Goal: Task Accomplishment & Management: Complete application form

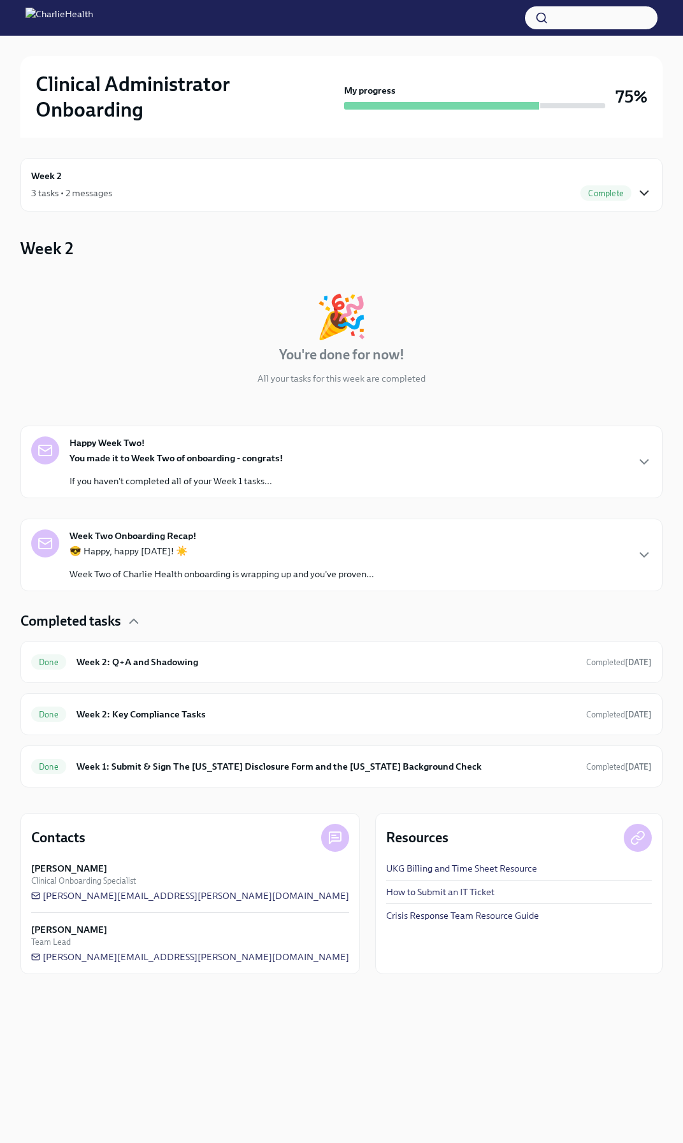
click at [640, 192] on icon "button" at bounding box center [644, 193] width 8 height 4
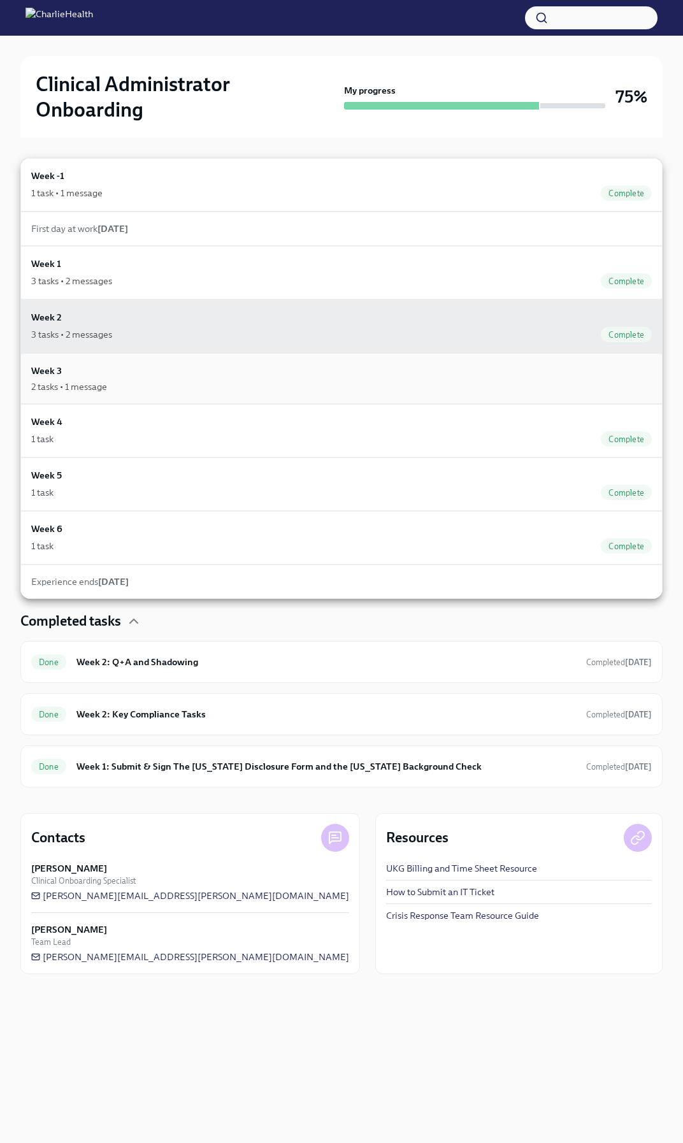
click at [82, 375] on div "Week 3 2 tasks • 1 message" at bounding box center [341, 378] width 620 height 29
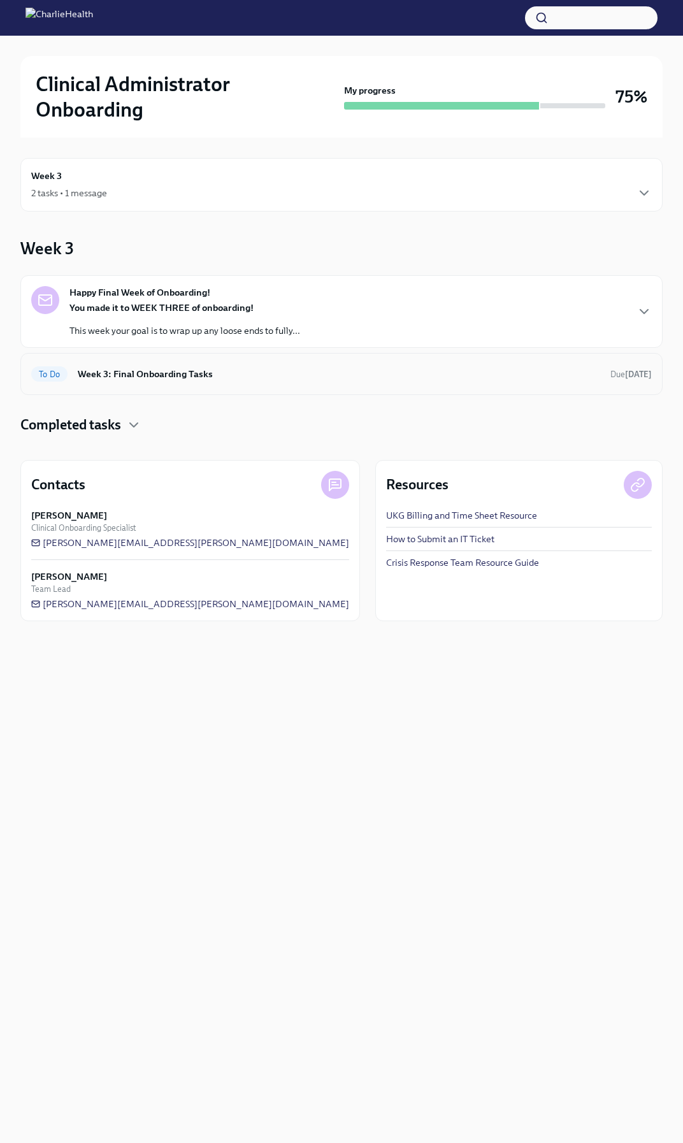
click at [586, 370] on h6 "Week 3: Final Onboarding Tasks" at bounding box center [339, 374] width 522 height 14
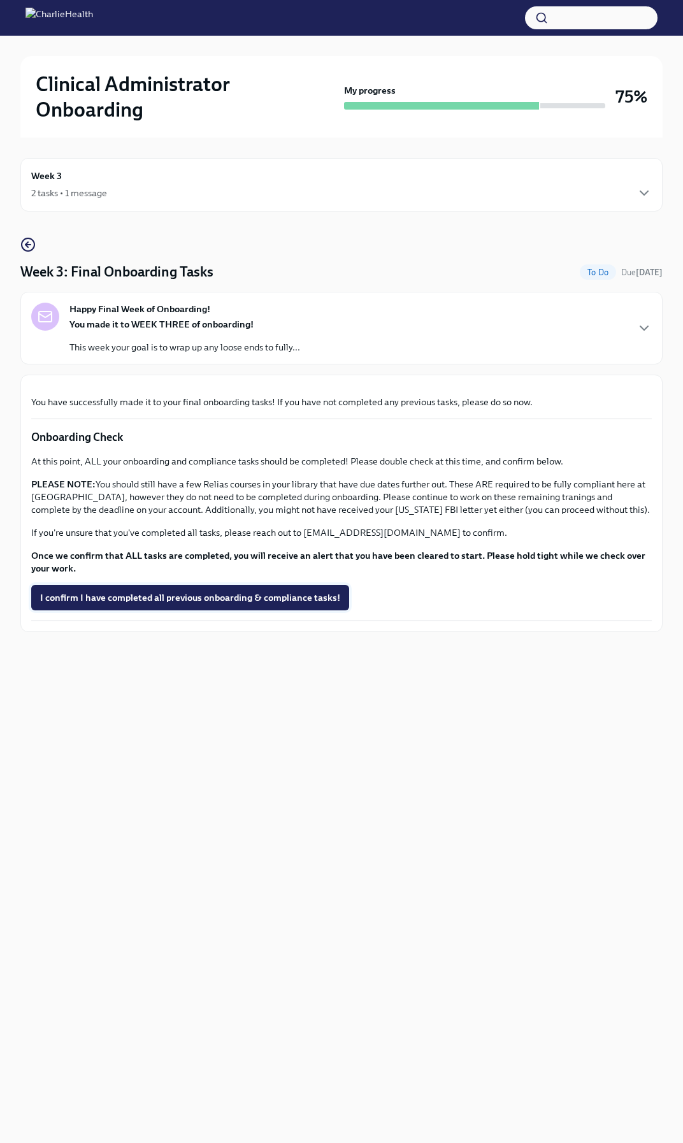
click at [237, 604] on span "I confirm I have completed all previous onboarding & compliance tasks!" at bounding box center [190, 597] width 300 height 13
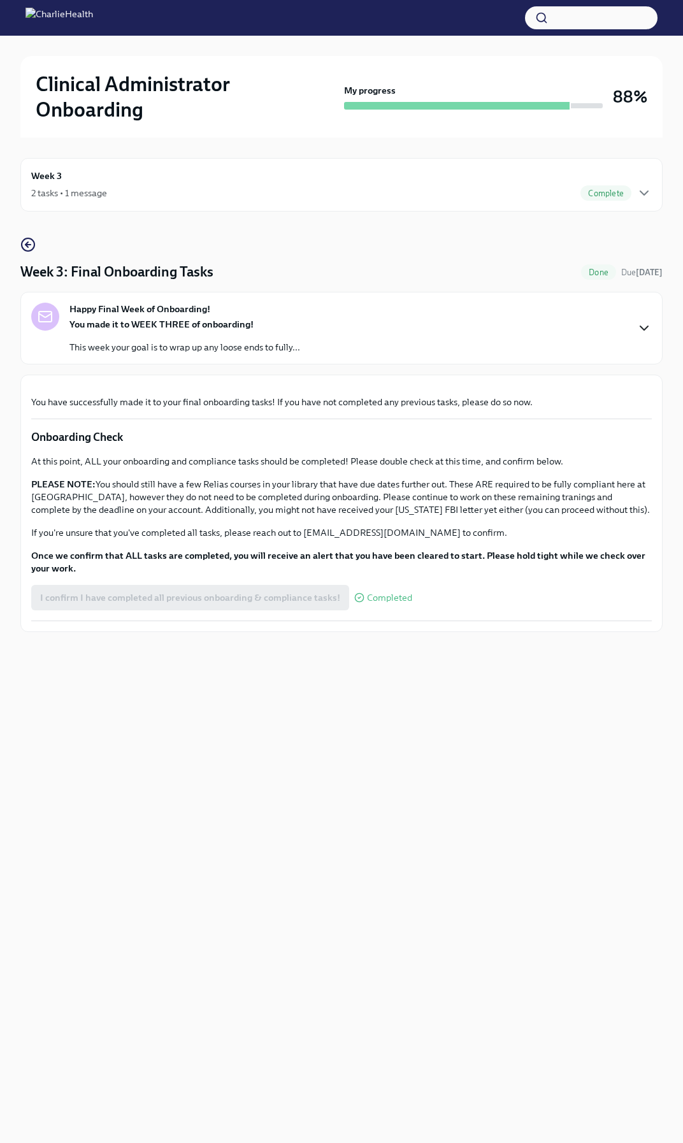
click at [643, 328] on icon "button" at bounding box center [644, 328] width 8 height 4
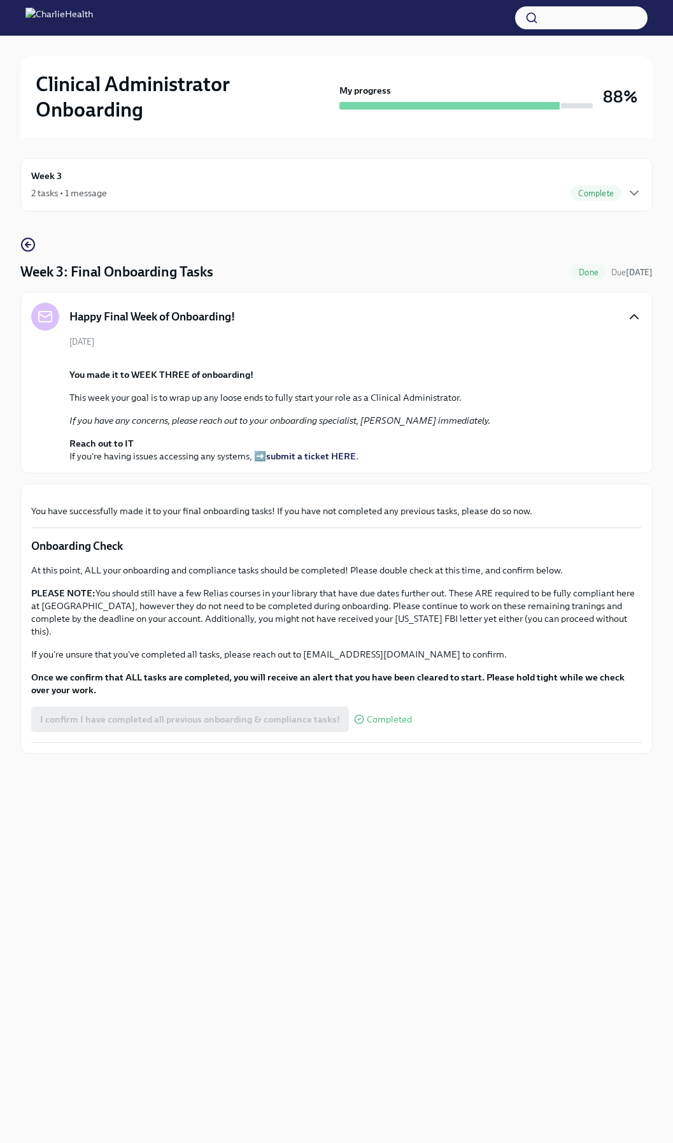
click at [640, 313] on icon "button" at bounding box center [634, 316] width 15 height 15
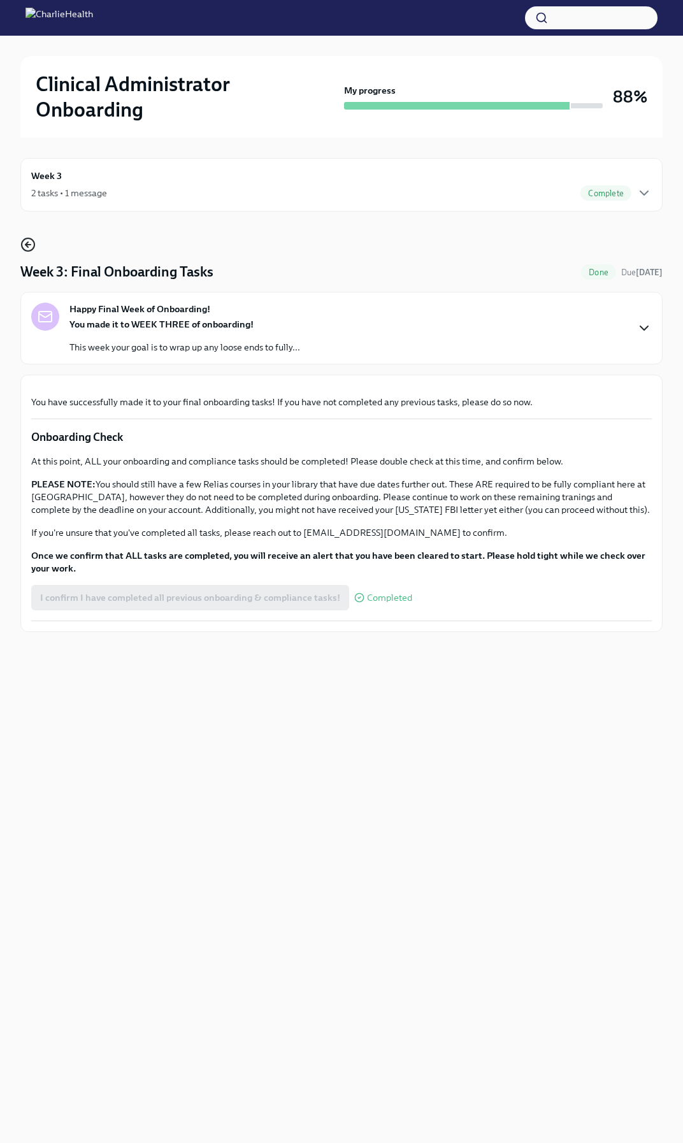
click at [29, 238] on icon "button" at bounding box center [27, 244] width 15 height 15
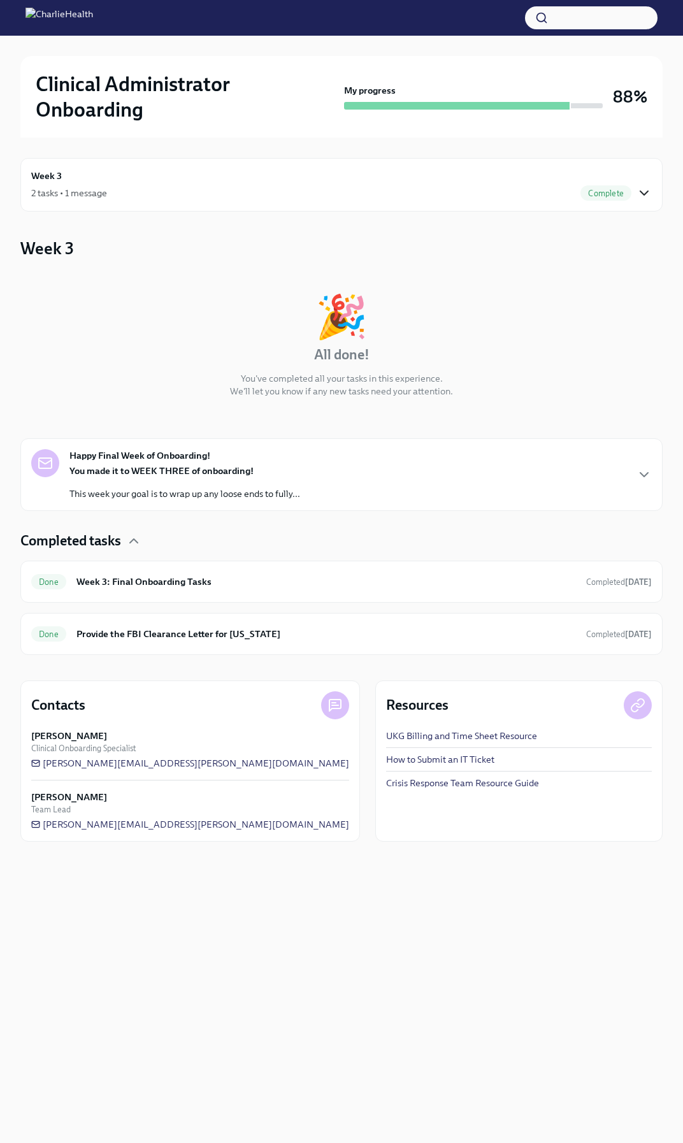
click at [643, 191] on icon "button" at bounding box center [643, 192] width 15 height 15
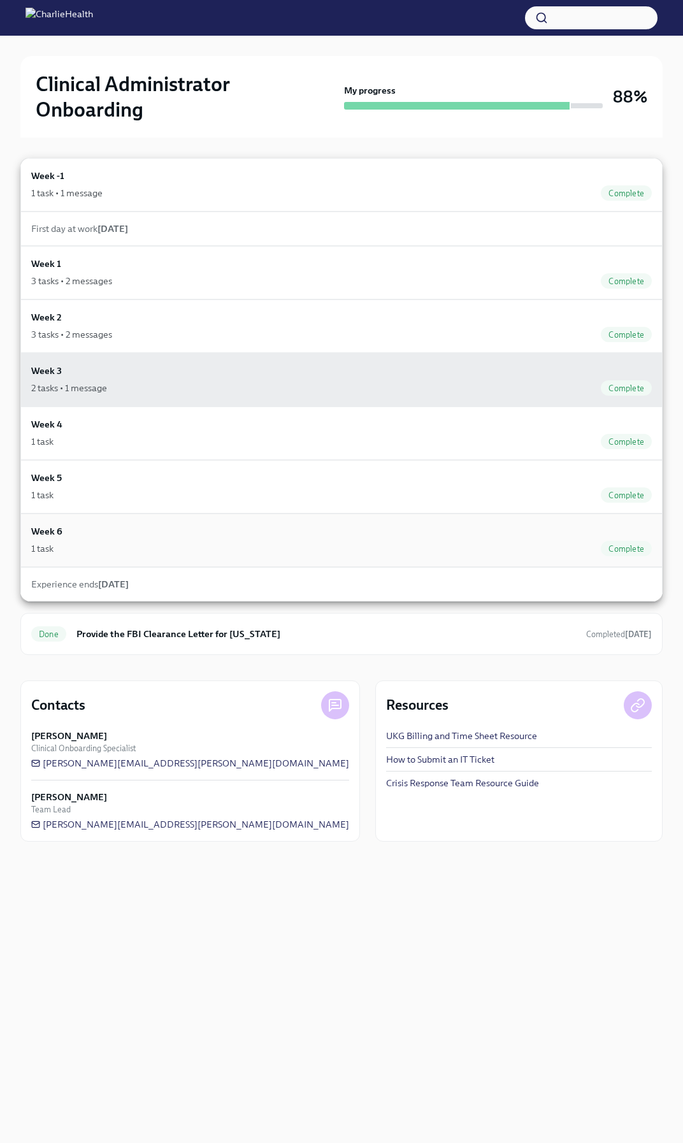
click at [142, 549] on div "1 task Complete" at bounding box center [341, 548] width 620 height 15
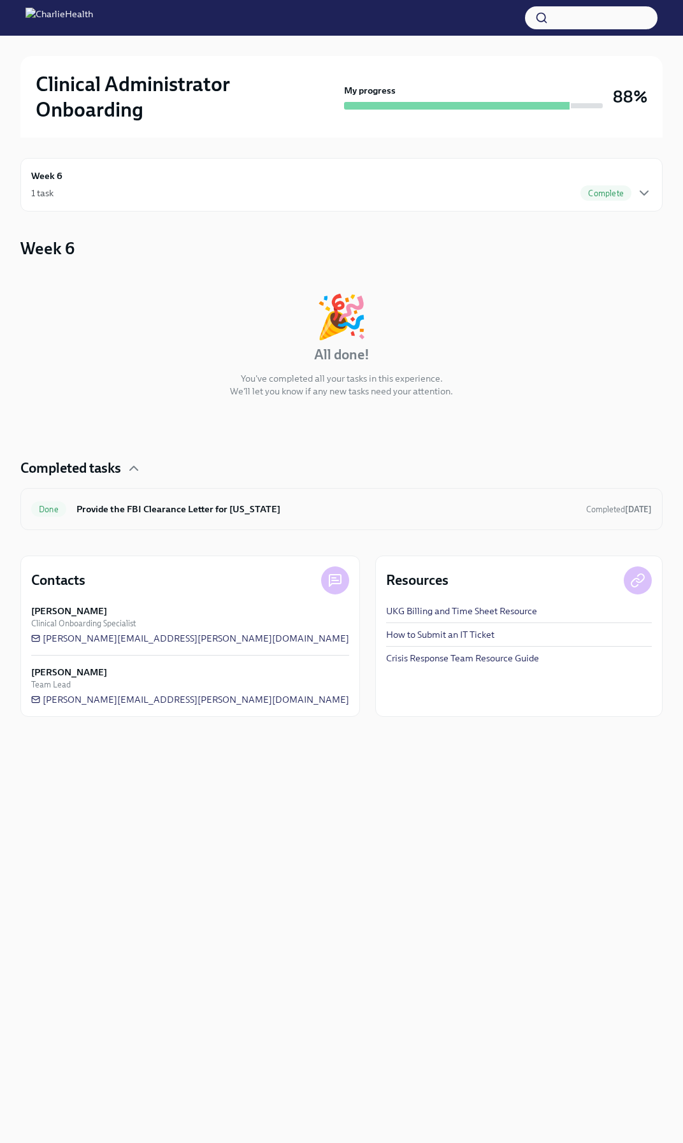
click at [515, 519] on div "Done Provide the FBI Clearance Letter for Pennsylvania Completed 3 days ago" at bounding box center [341, 509] width 620 height 20
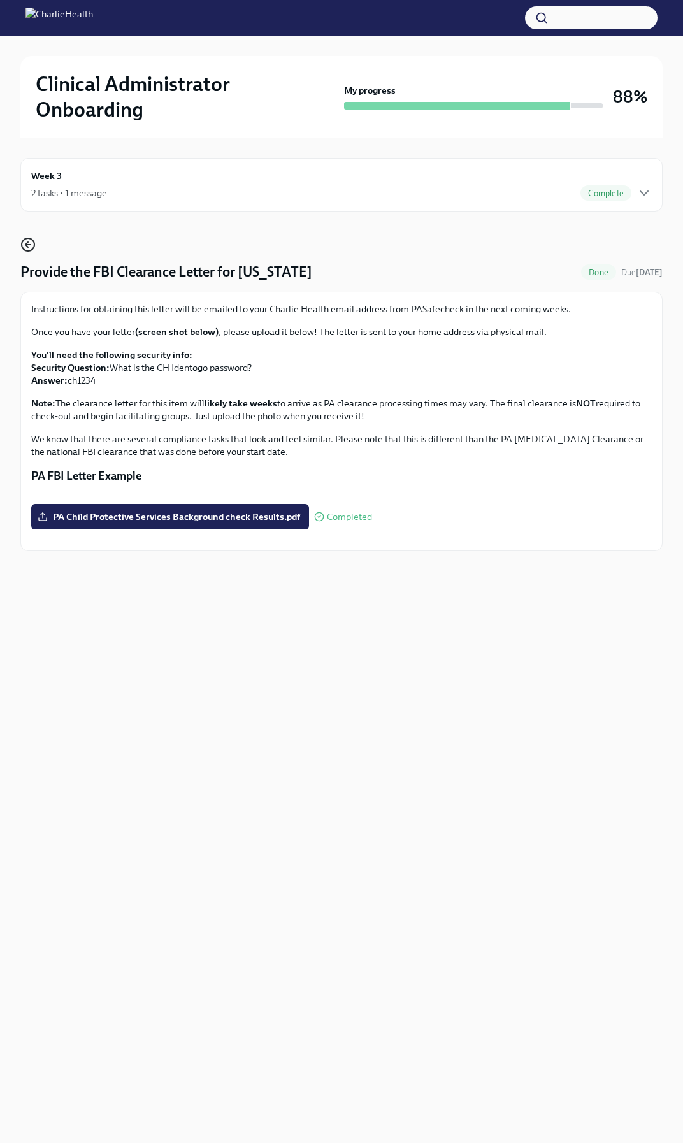
click at [32, 248] on circle "button" at bounding box center [28, 244] width 13 height 13
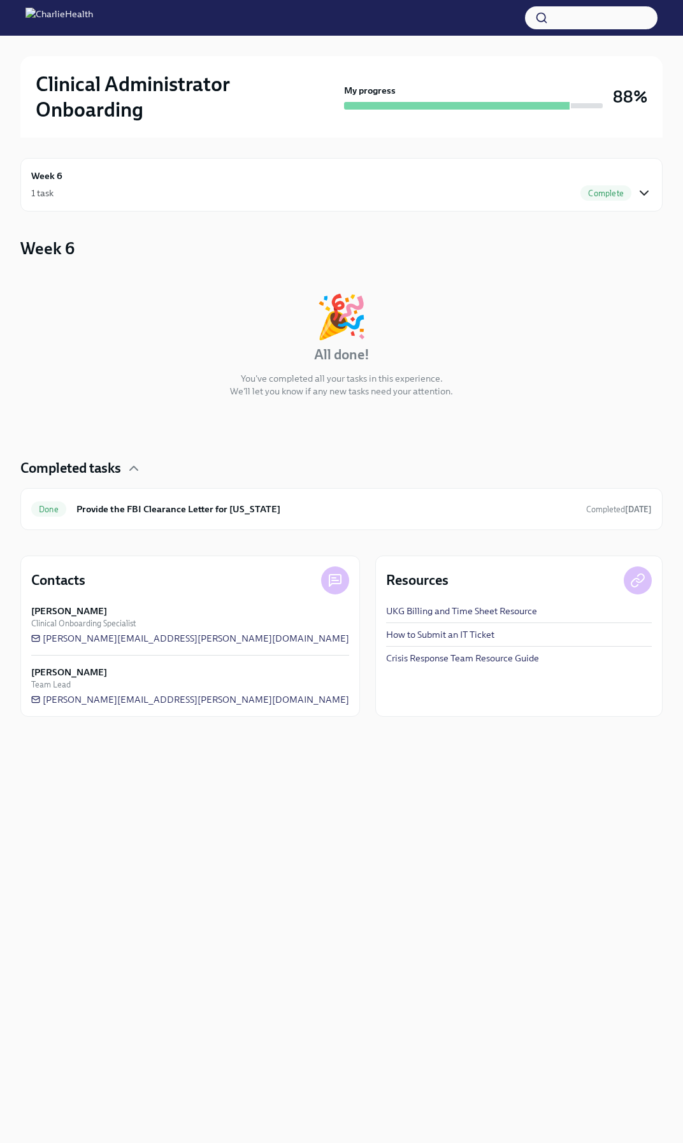
click at [646, 197] on icon "button" at bounding box center [643, 192] width 15 height 15
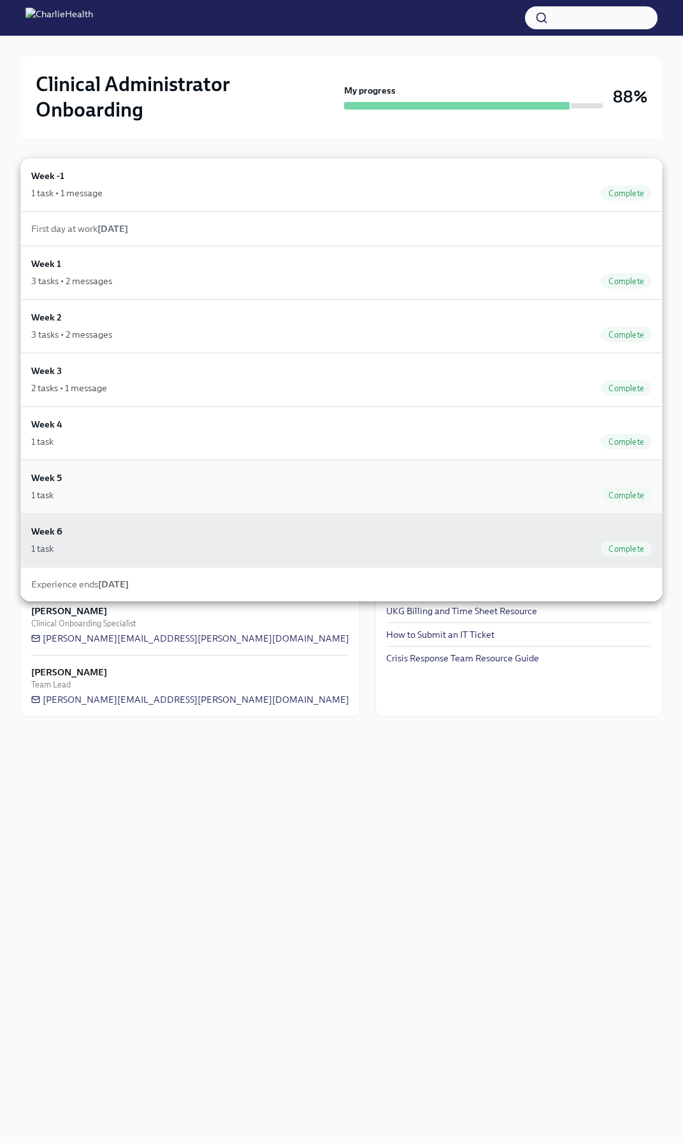
click at [134, 487] on div "Week 5 1 task Complete" at bounding box center [341, 487] width 620 height 32
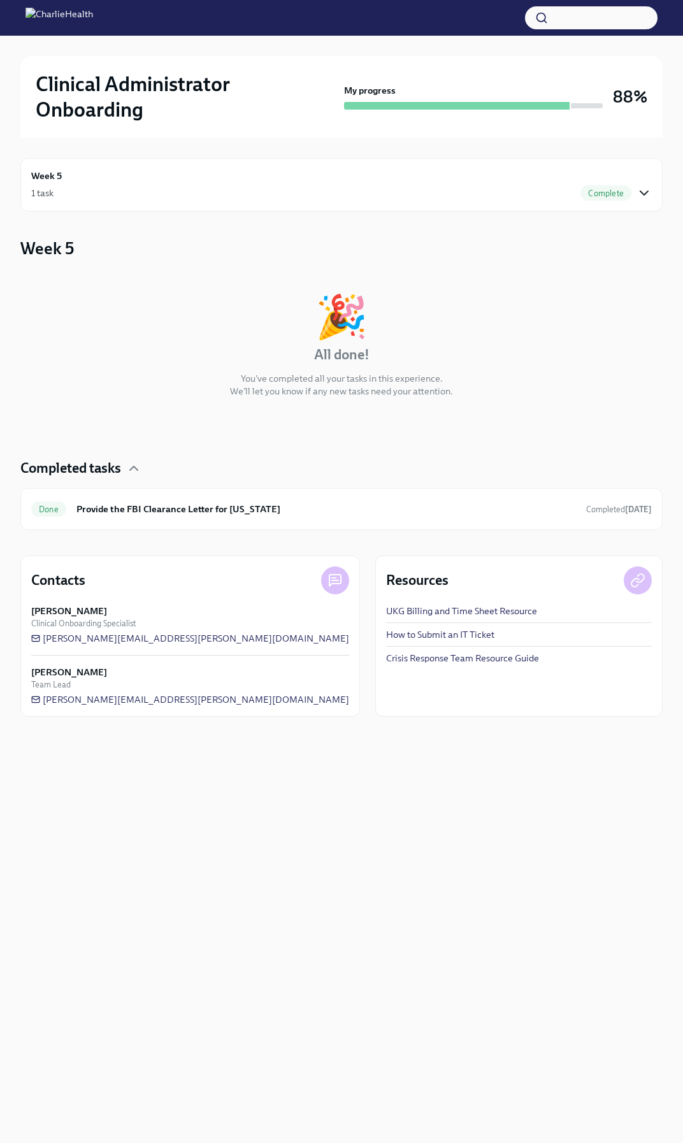
click at [639, 189] on icon "button" at bounding box center [643, 192] width 15 height 15
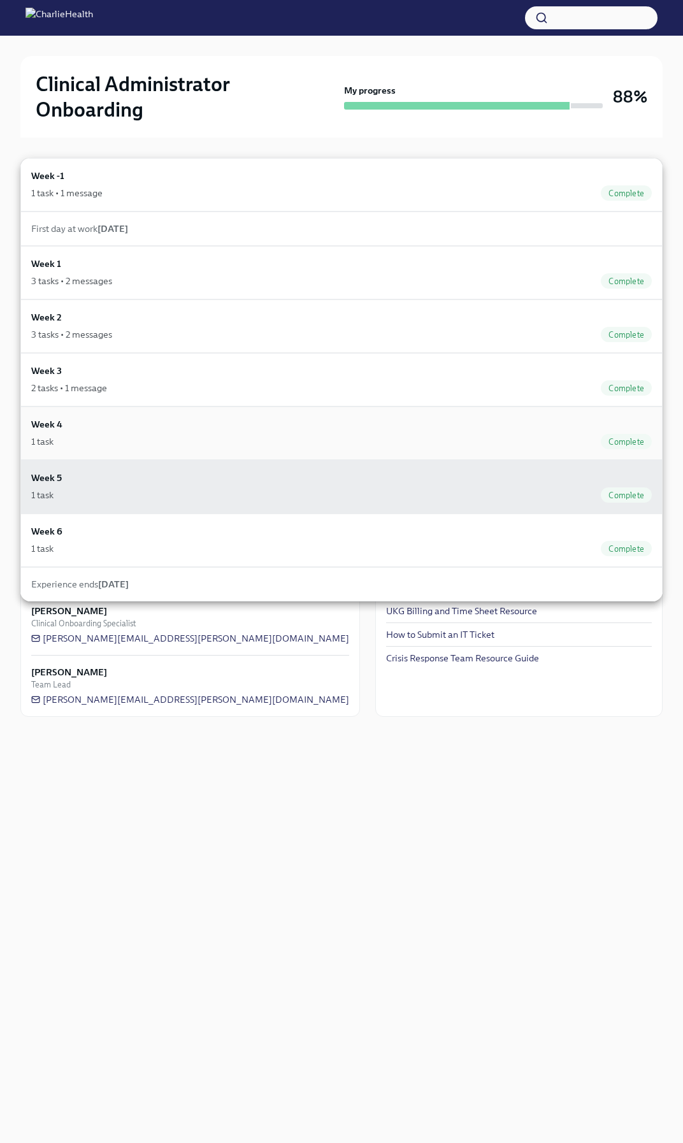
click at [89, 427] on div "Week 4 1 task Complete" at bounding box center [341, 433] width 620 height 32
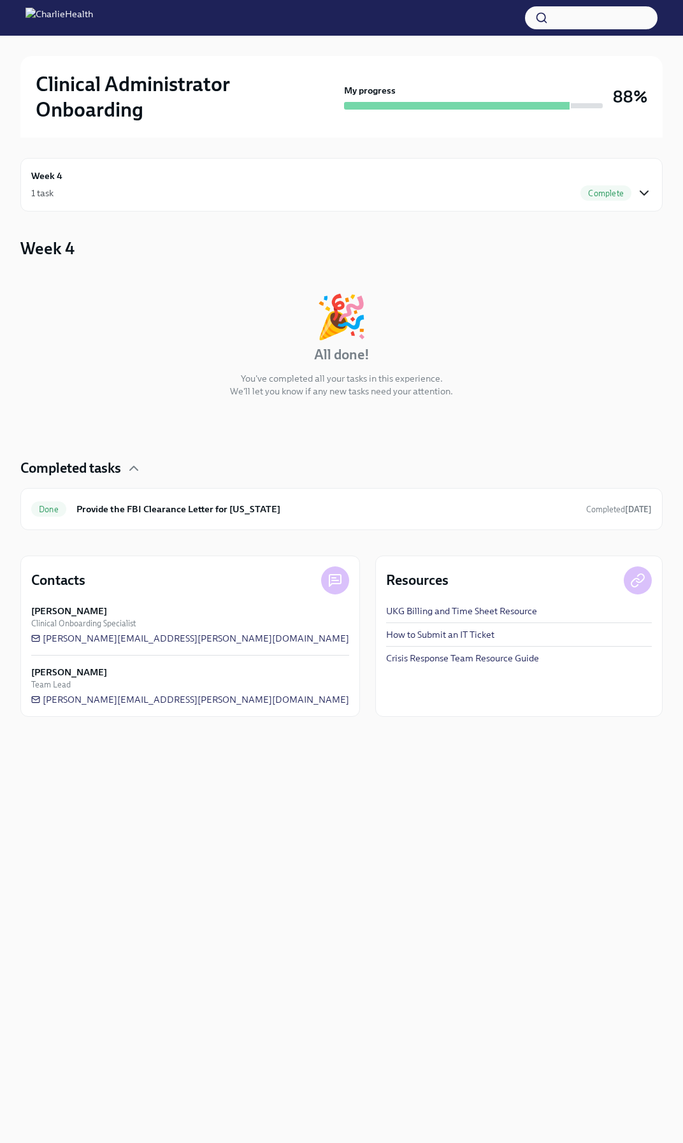
click at [650, 191] on icon "button" at bounding box center [643, 192] width 15 height 15
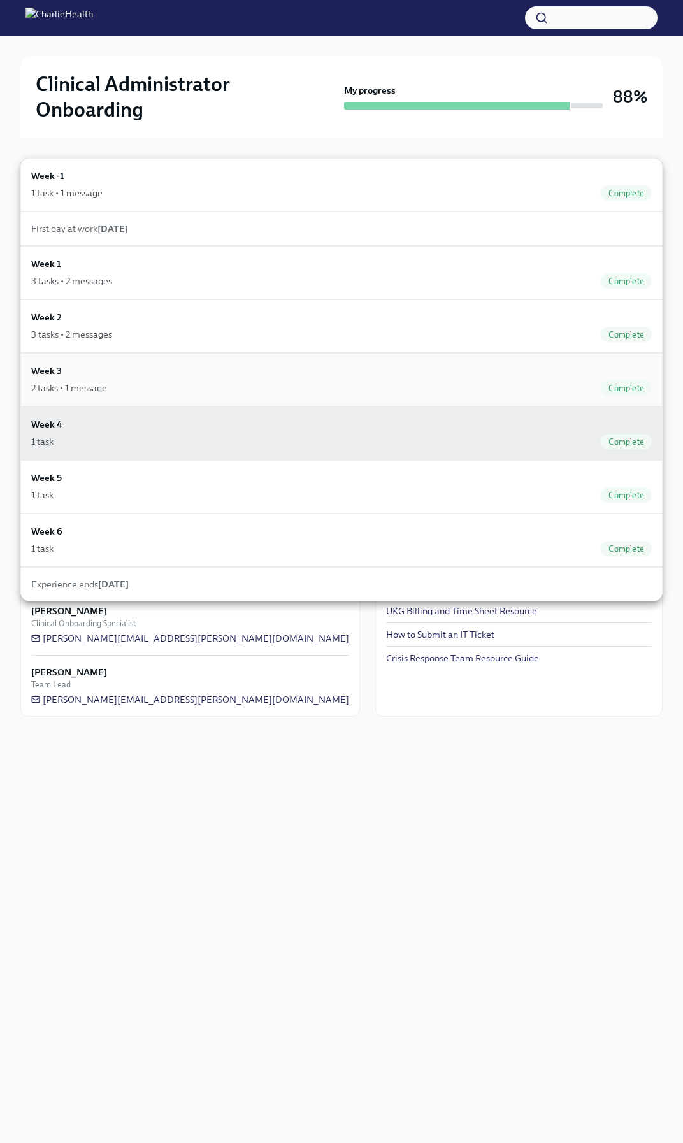
click at [158, 376] on div "Week 3 2 tasks • 1 message Complete" at bounding box center [341, 380] width 620 height 32
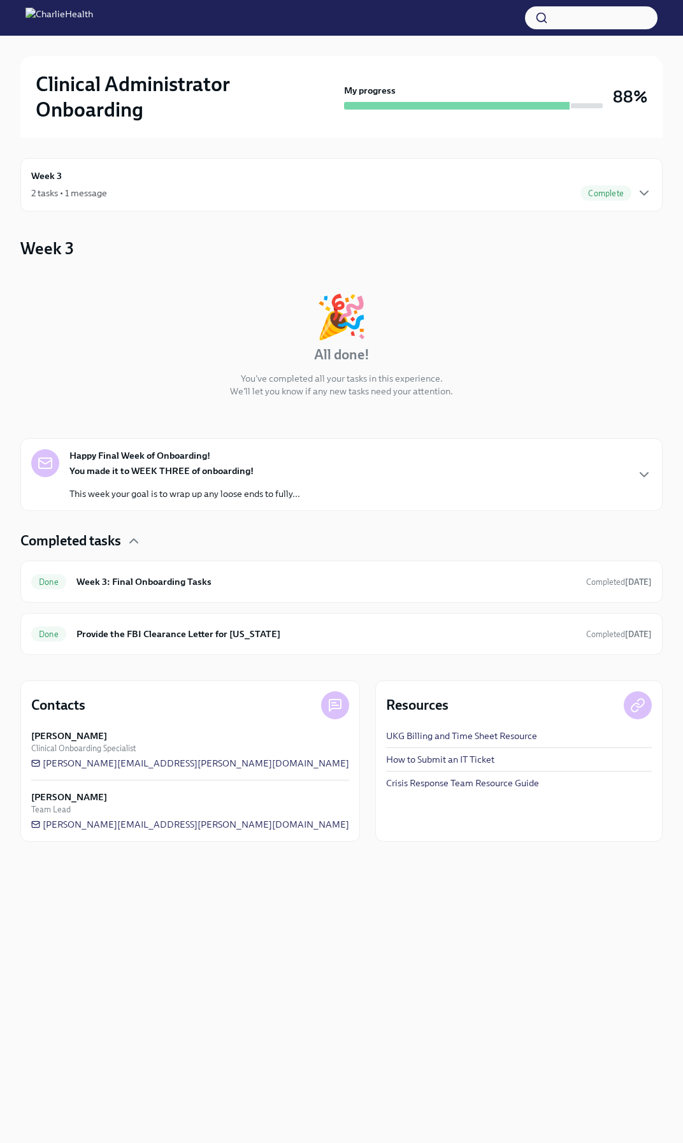
click at [642, 185] on div "Week 3 2 tasks • 1 message Complete" at bounding box center [341, 185] width 620 height 32
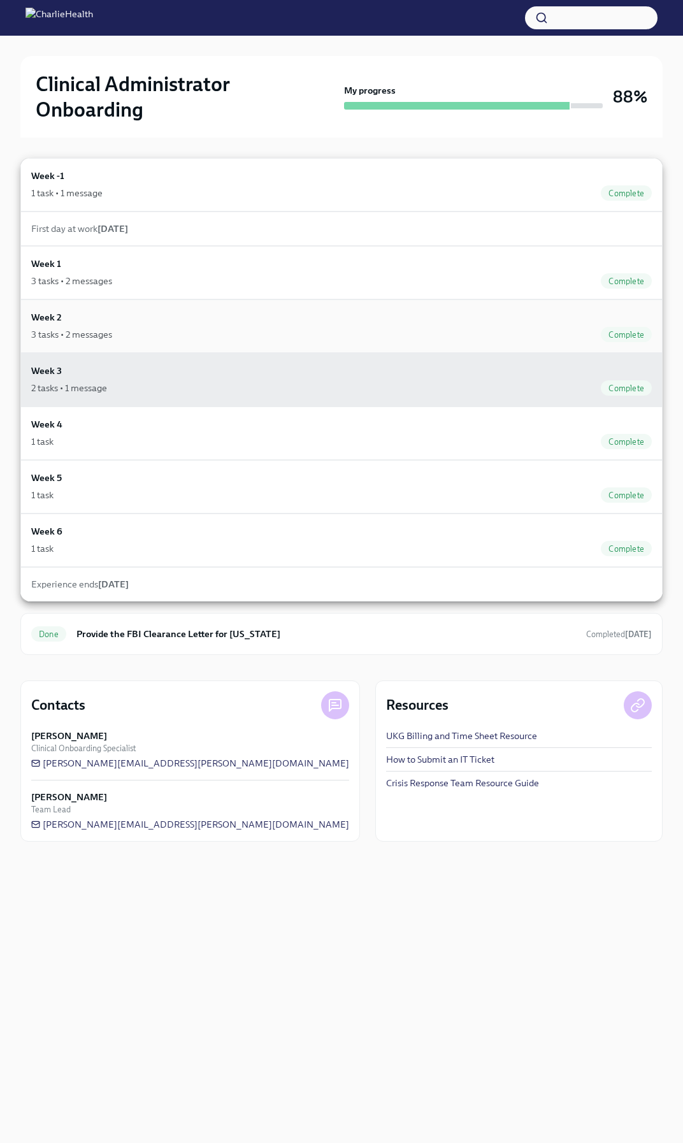
click at [97, 324] on div "Week 2 3 tasks • 2 messages Complete" at bounding box center [341, 326] width 620 height 32
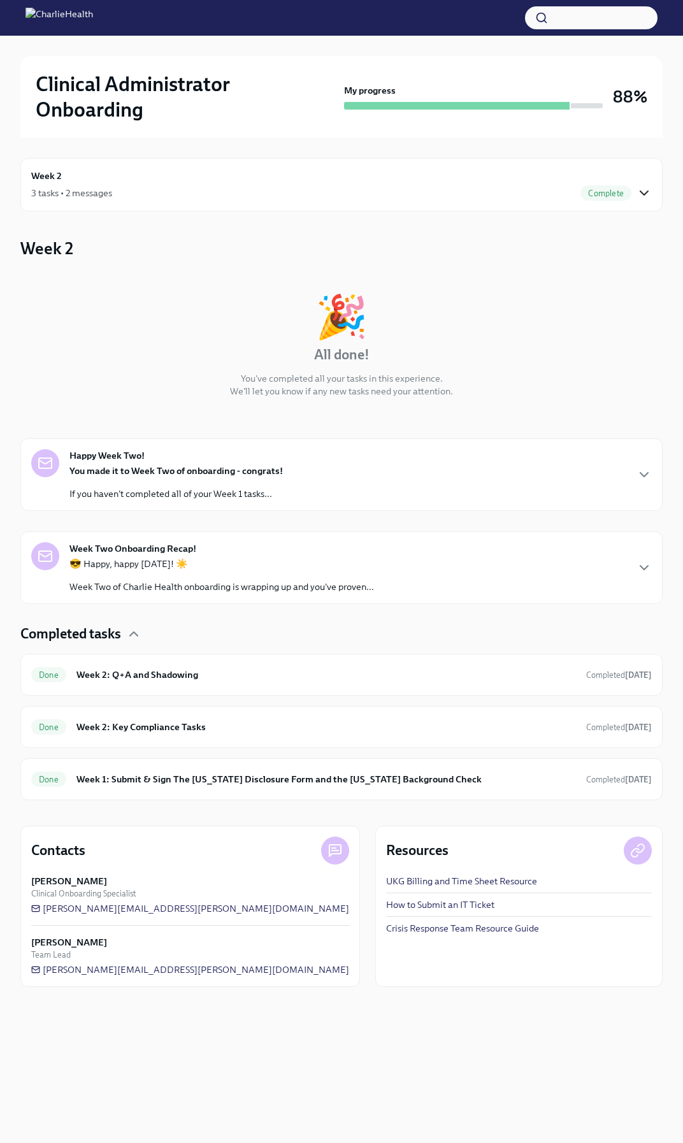
click at [647, 193] on icon "button" at bounding box center [644, 193] width 8 height 4
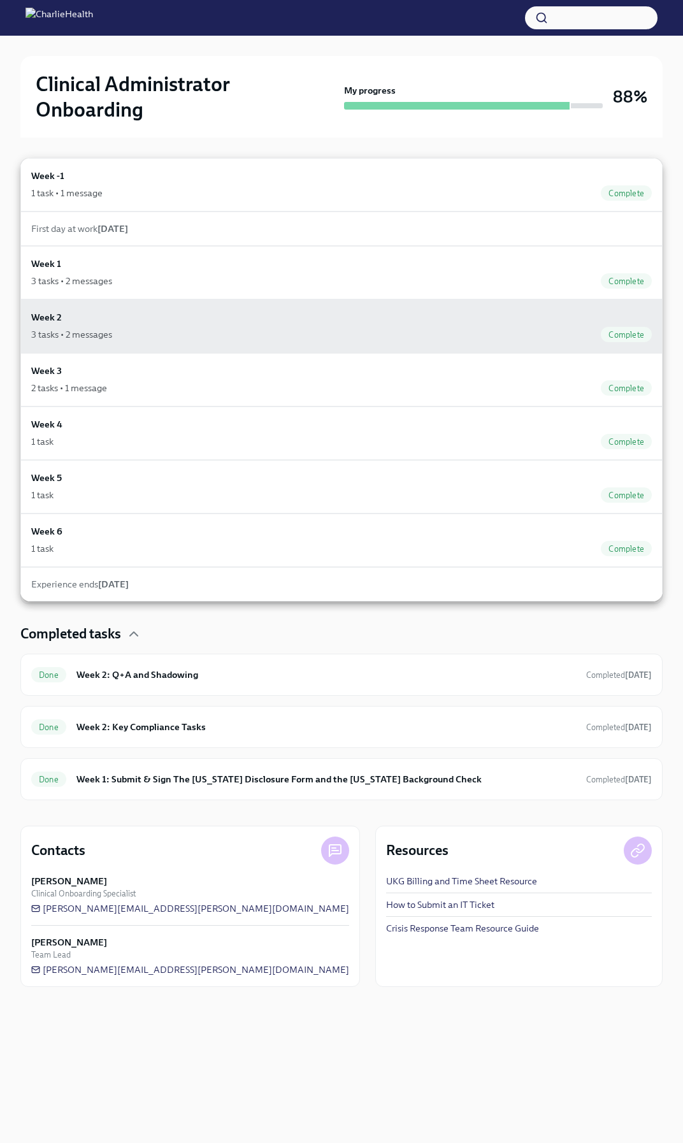
click at [451, 619] on div at bounding box center [341, 571] width 683 height 1143
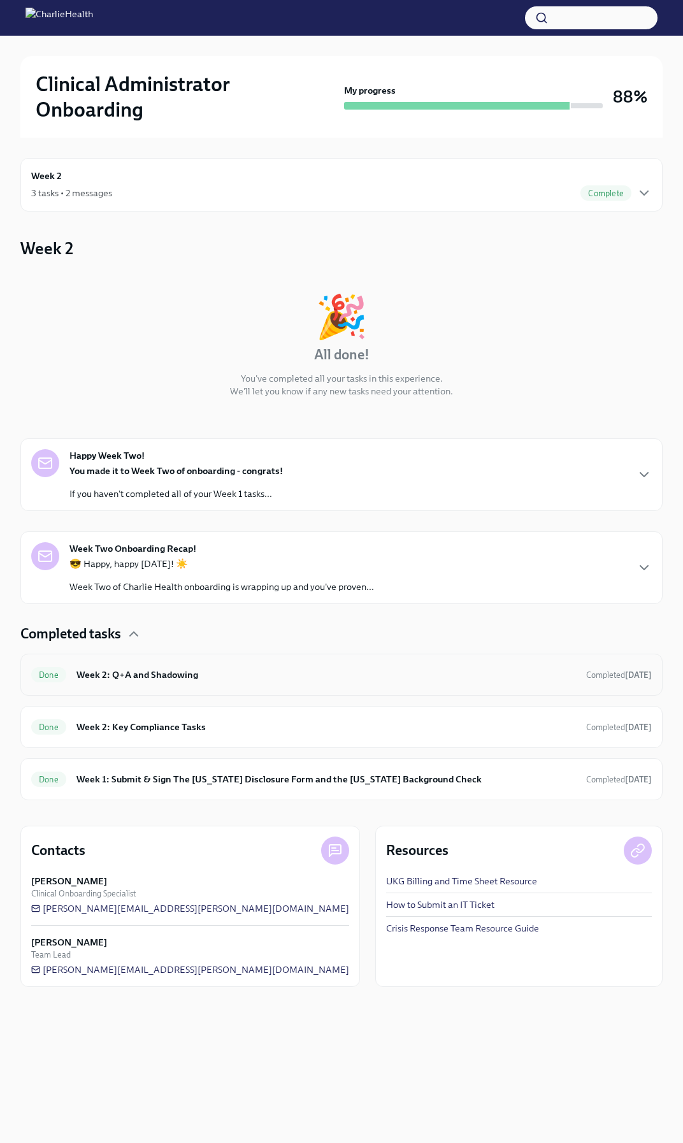
click at [640, 678] on strong "[DATE]" at bounding box center [638, 675] width 27 height 10
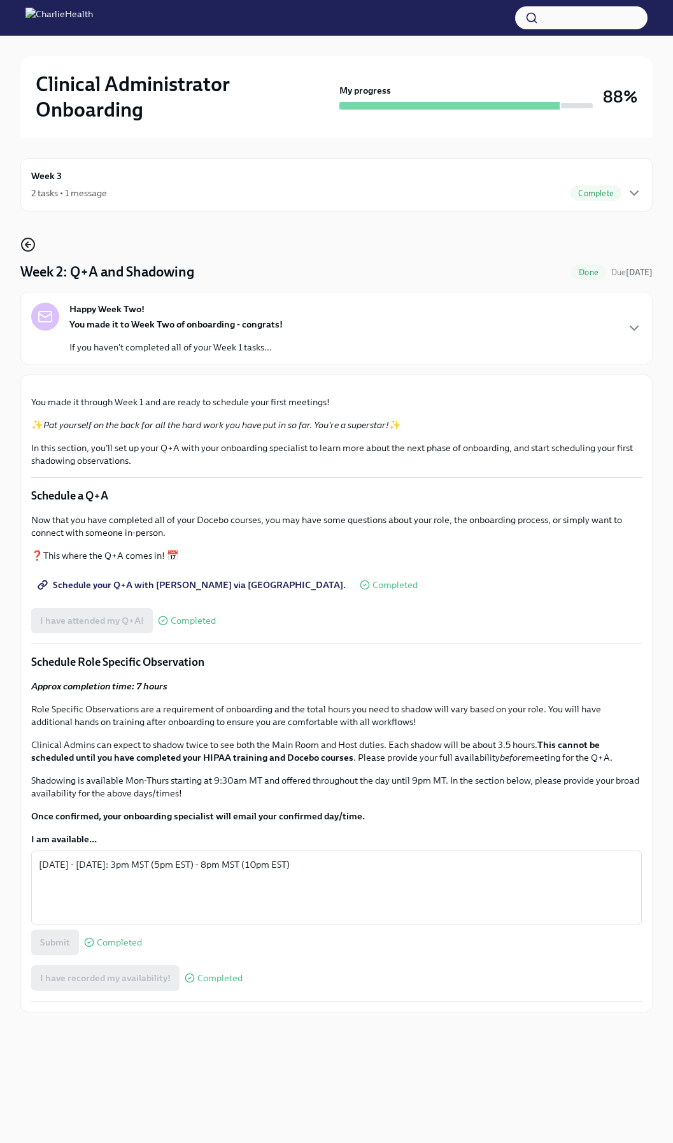
click at [27, 244] on icon "button" at bounding box center [26, 244] width 3 height 5
